Goal: Task Accomplishment & Management: Use online tool/utility

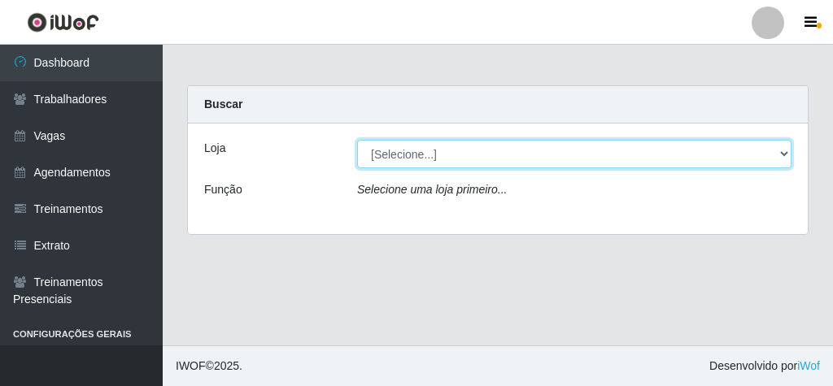
click at [775, 156] on select "[Selecione...] Rede Econômico - Malvinas Rede Econômico - Prata" at bounding box center [574, 154] width 434 height 28
select select "194"
click at [357, 140] on select "[Selecione...] Rede Econômico - Malvinas Rede Econômico - Prata" at bounding box center [574, 154] width 434 height 28
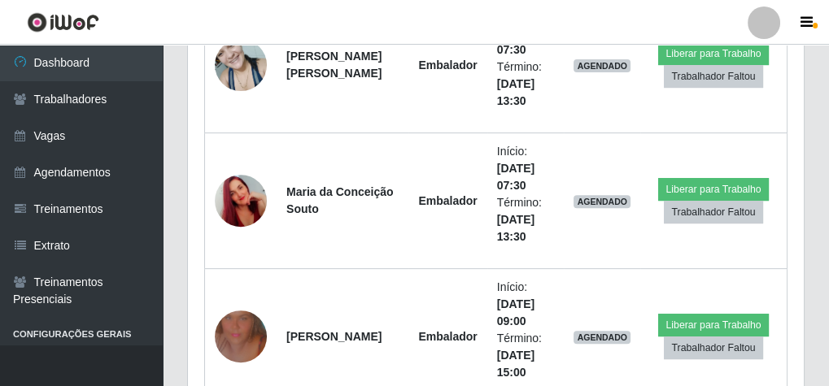
scroll to position [651, 0]
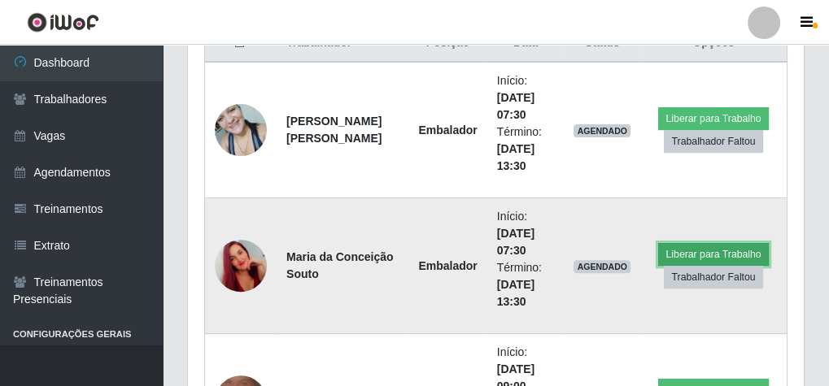
click at [730, 247] on button "Liberar para Trabalho" at bounding box center [713, 254] width 110 height 23
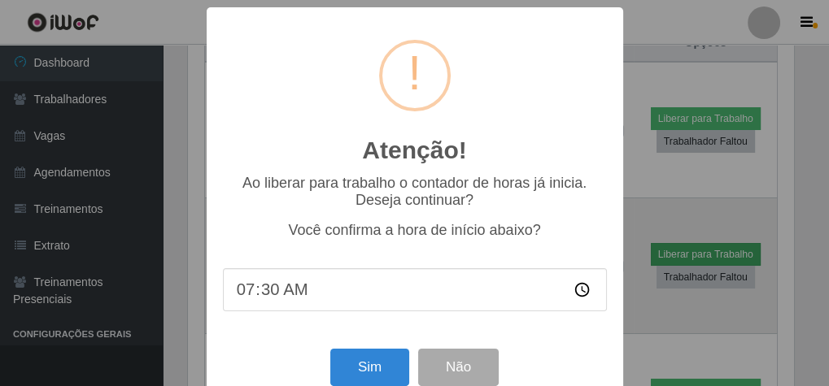
scroll to position [337, 610]
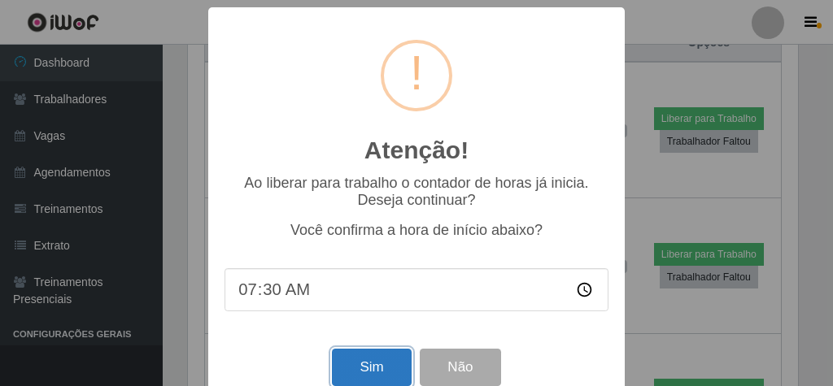
click at [373, 379] on button "Sim" at bounding box center [371, 368] width 79 height 38
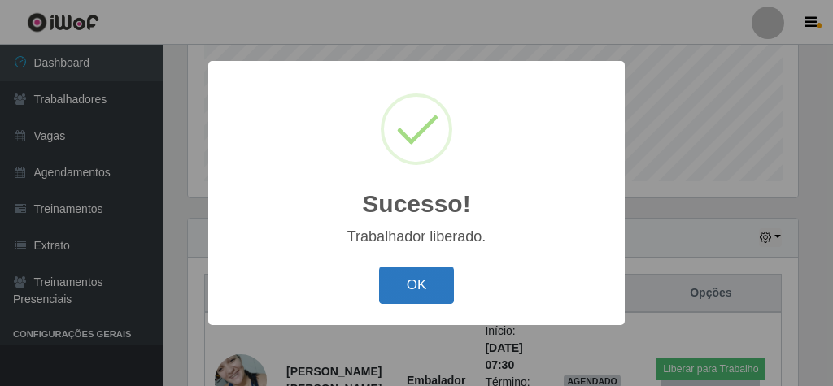
click at [420, 288] on button "OK" at bounding box center [417, 286] width 76 height 38
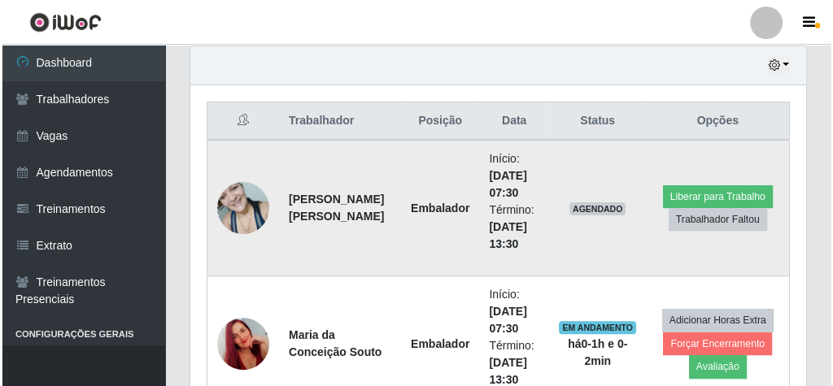
scroll to position [596, 0]
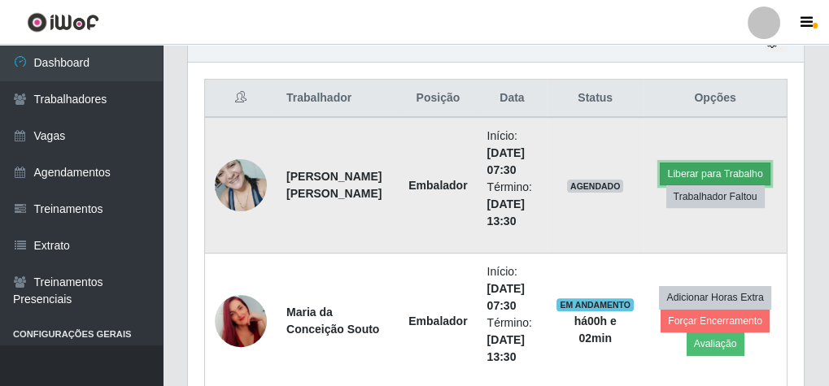
click at [705, 168] on button "Liberar para Trabalho" at bounding box center [715, 174] width 110 height 23
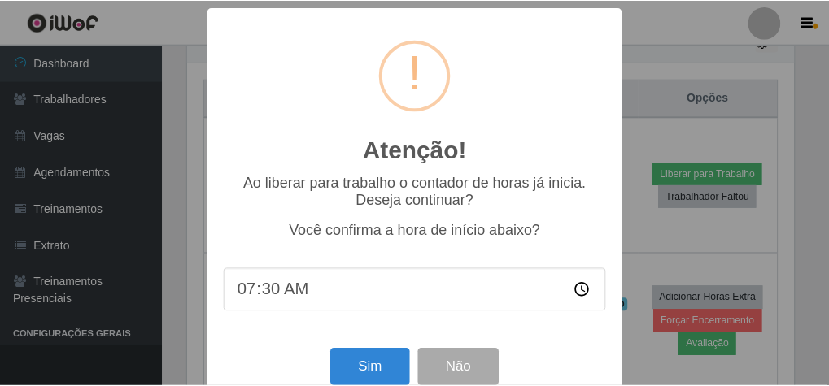
scroll to position [337, 610]
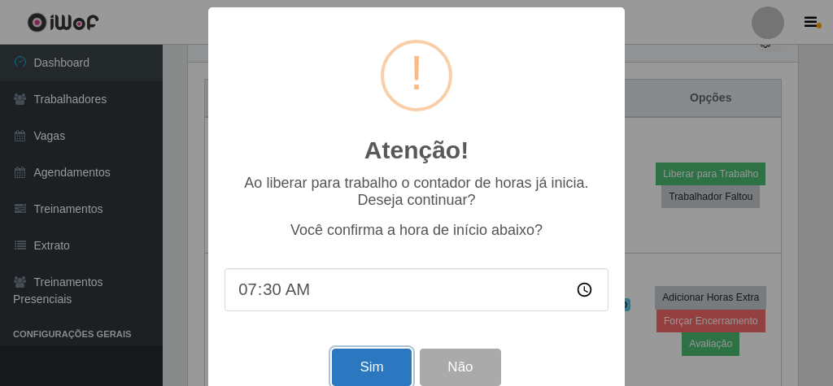
click at [357, 371] on button "Sim" at bounding box center [371, 368] width 79 height 38
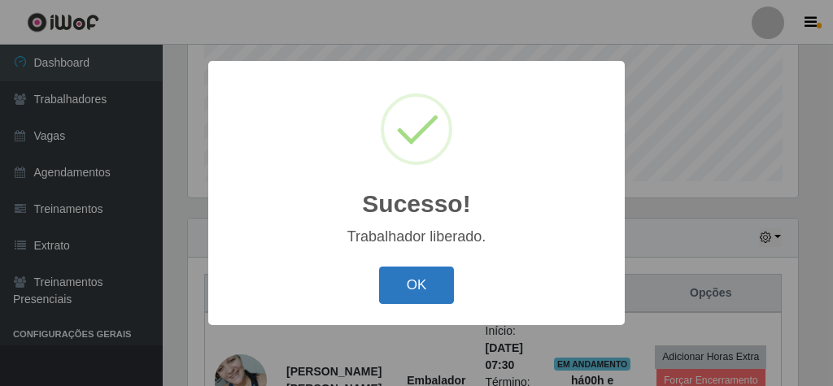
click at [392, 277] on button "OK" at bounding box center [417, 286] width 76 height 38
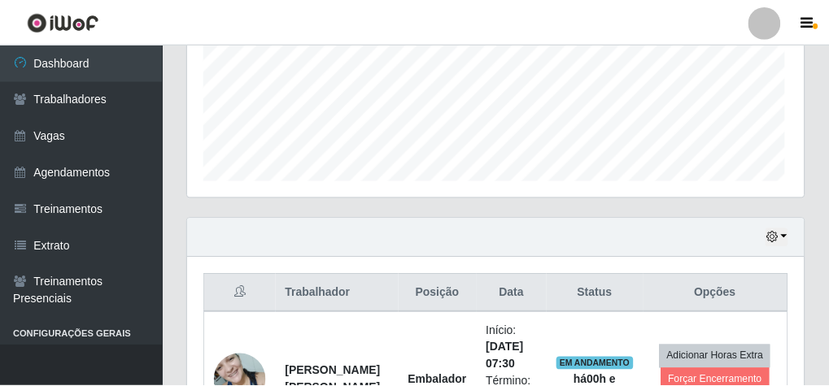
scroll to position [337, 616]
